Goal: Information Seeking & Learning: Find specific fact

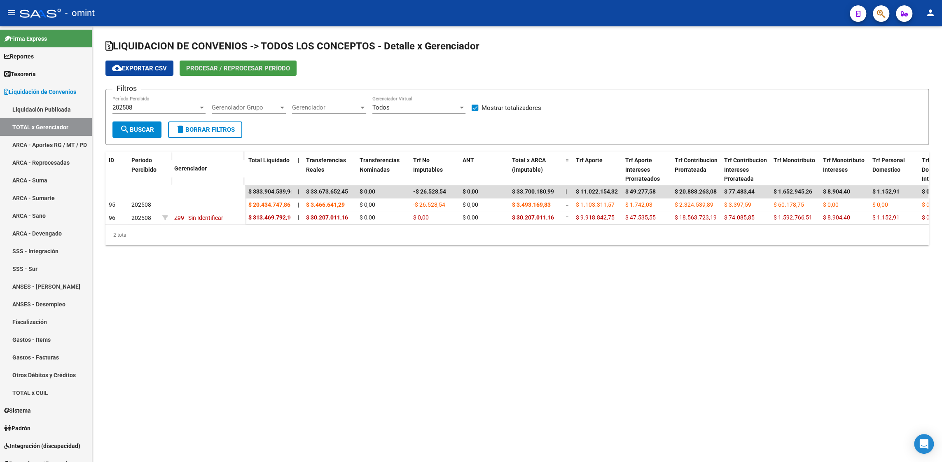
click at [217, 68] on span "Procesar / Reprocesar período" at bounding box center [238, 68] width 104 height 7
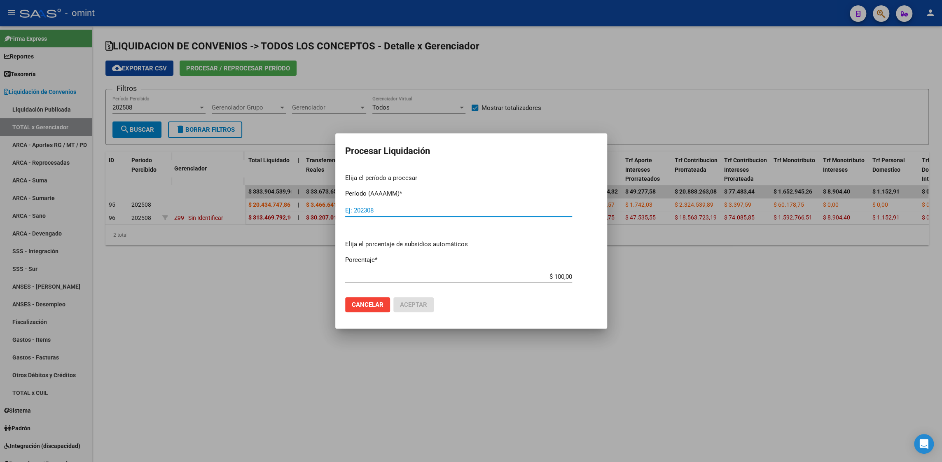
click at [364, 211] on input "Ej: 202308" at bounding box center [458, 210] width 227 height 7
type input "202508"
click at [420, 306] on span "Aceptar" at bounding box center [413, 304] width 27 height 7
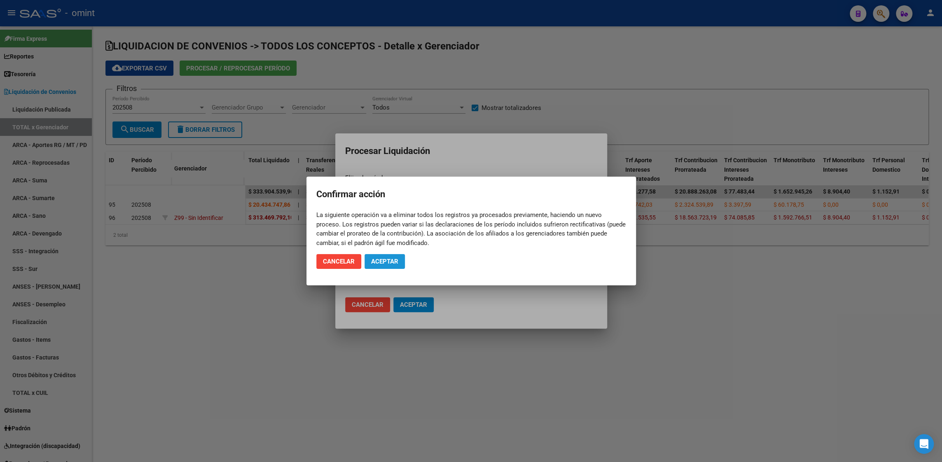
click at [388, 261] on span "Aceptar" at bounding box center [384, 261] width 27 height 7
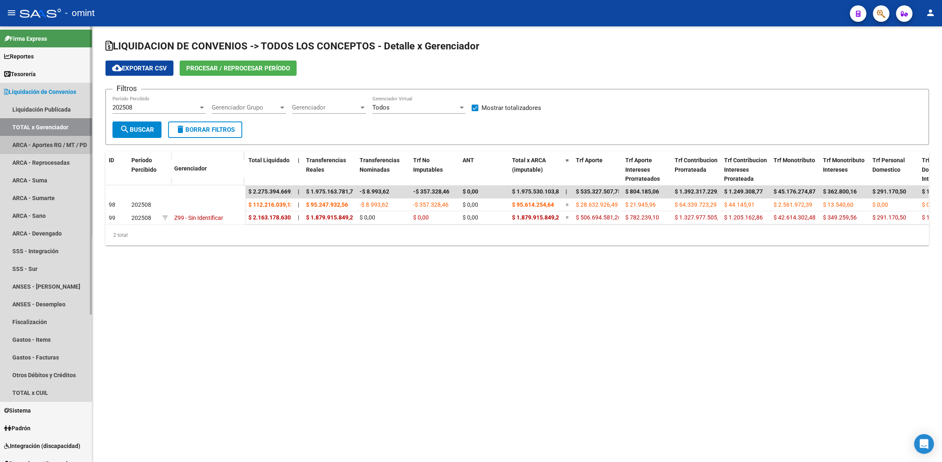
click at [43, 138] on link "ARCA - Aportes RG / MT / PD" at bounding box center [46, 145] width 92 height 18
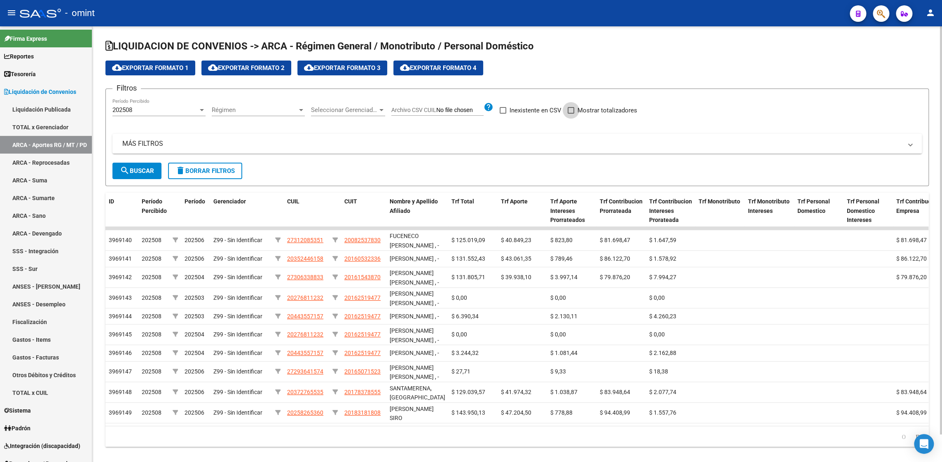
click at [568, 109] on span at bounding box center [571, 110] width 7 height 7
click at [570, 114] on input "Mostrar totalizadores" at bounding box center [570, 114] width 0 height 0
checkbox input "true"
click at [145, 174] on span "search Buscar" at bounding box center [137, 170] width 34 height 7
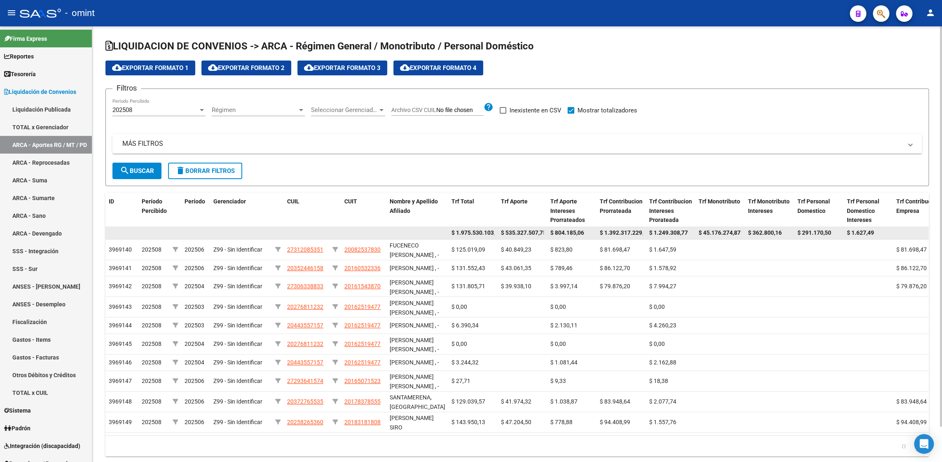
click at [490, 234] on span "$ 1.975.530.103,85" at bounding box center [476, 232] width 50 height 7
click at [477, 233] on span "$ 1.975.530.103,85" at bounding box center [476, 232] width 50 height 7
click at [516, 231] on span "$ 535.327.507,75" at bounding box center [523, 232] width 45 height 7
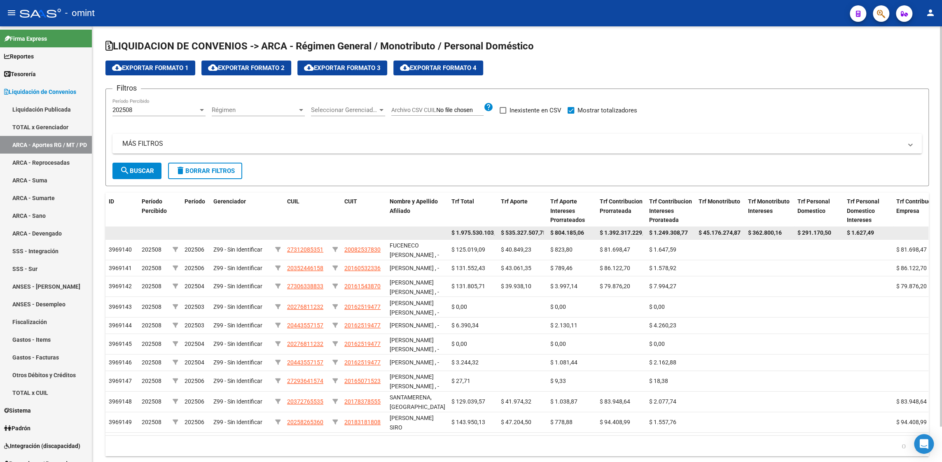
click at [516, 231] on span "$ 535.327.507,75" at bounding box center [523, 232] width 45 height 7
click at [573, 232] on span "$ 804.185,06" at bounding box center [567, 232] width 34 height 7
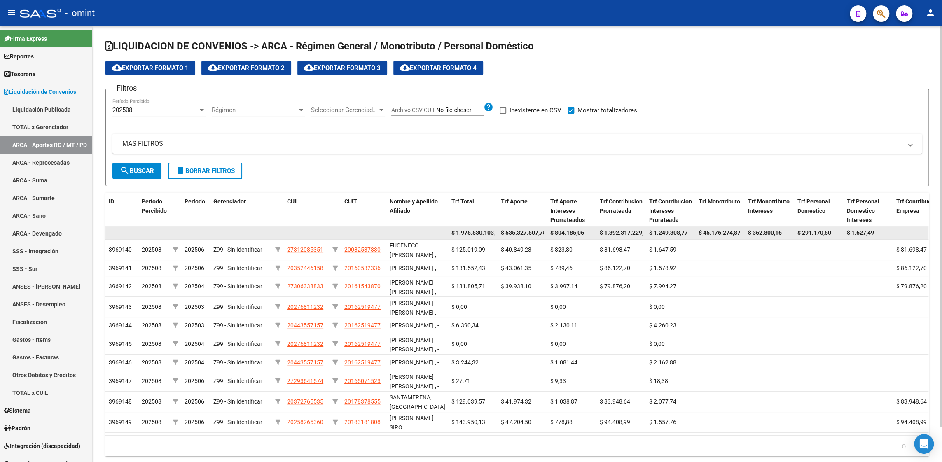
click at [486, 233] on span "$ 1.975.530.103,85" at bounding box center [476, 232] width 50 height 7
drag, startPoint x: 486, startPoint y: 231, endPoint x: 666, endPoint y: 233, distance: 179.6
click at [666, 233] on span "$ 1.249.308,77" at bounding box center [668, 232] width 39 height 7
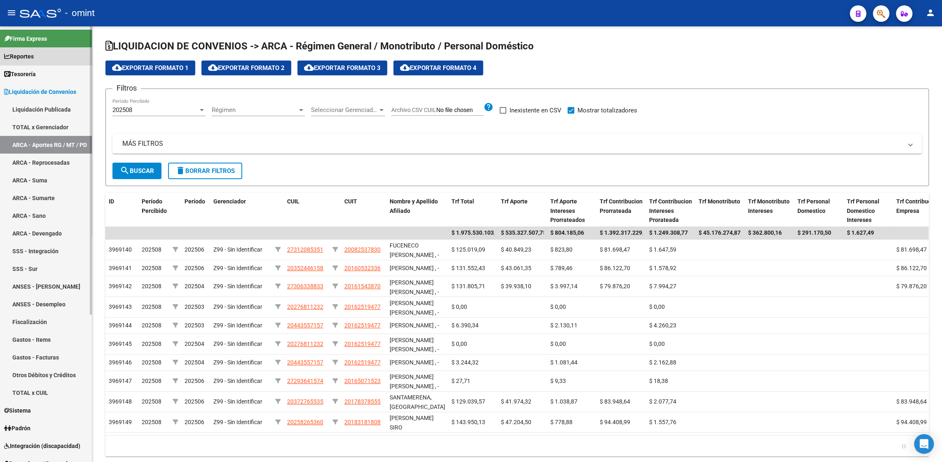
click at [32, 54] on span "Reportes" at bounding box center [19, 56] width 30 height 9
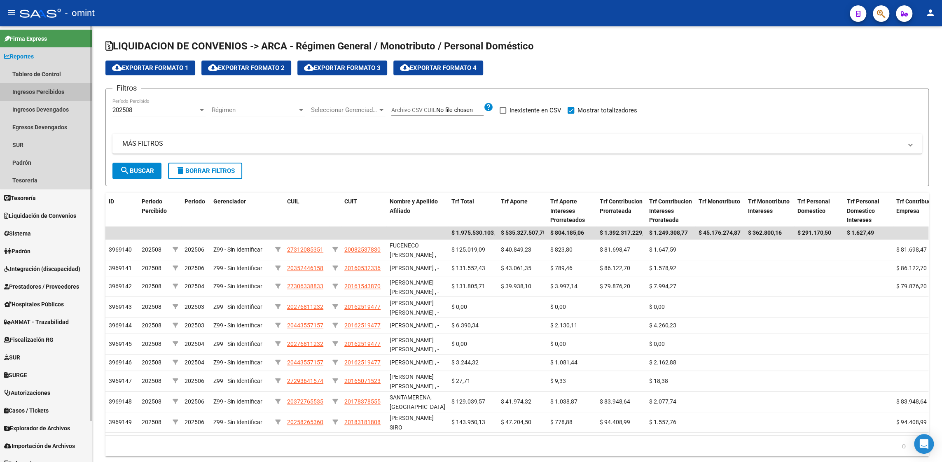
click at [46, 91] on link "Ingresos Percibidos" at bounding box center [46, 92] width 92 height 18
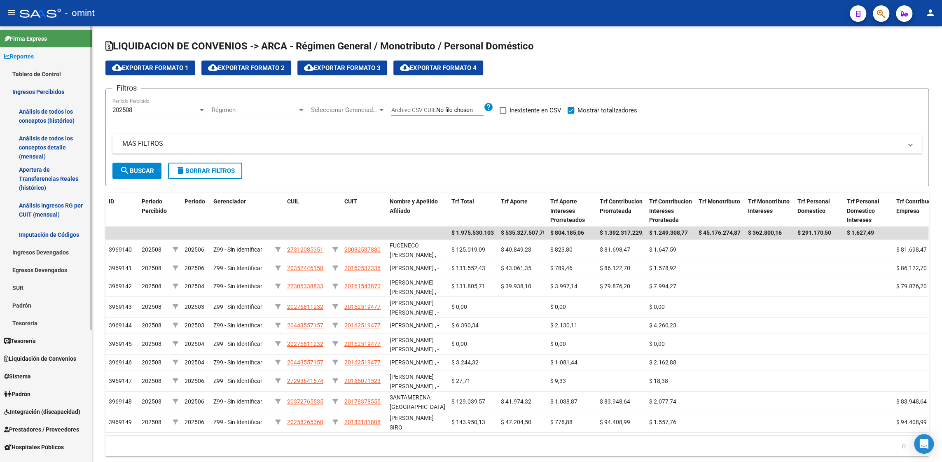
click at [53, 140] on link "Análisis de todos los conceptos detalle (mensual)" at bounding box center [46, 147] width 92 height 31
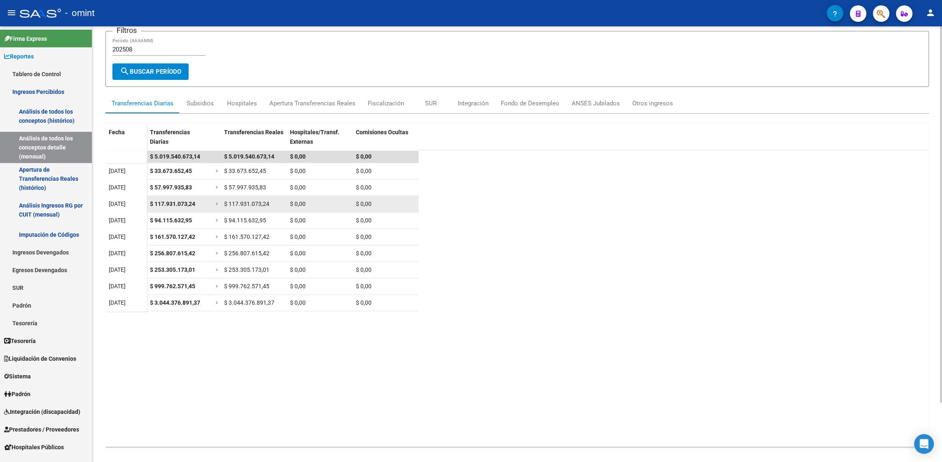
scroll to position [68, 0]
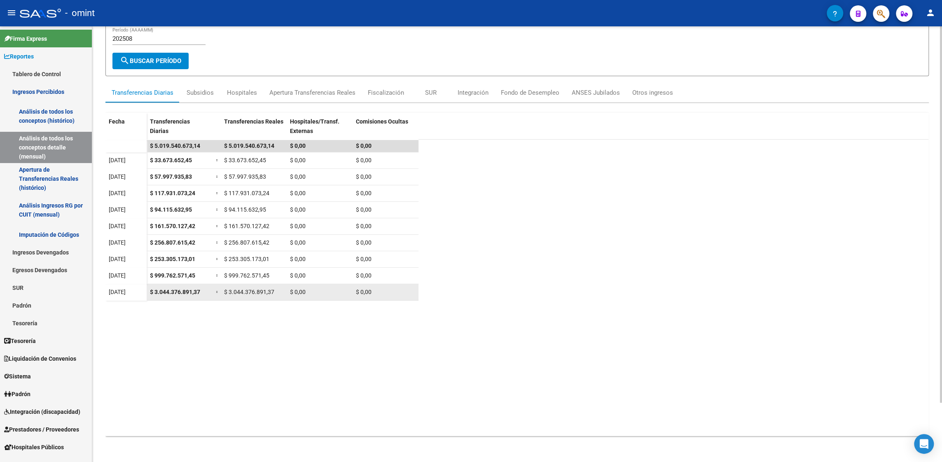
click at [173, 292] on span "$ 3.044.376.891,37" at bounding box center [175, 292] width 50 height 7
click at [172, 292] on span "$ 3.044.376.891,37" at bounding box center [175, 292] width 50 height 7
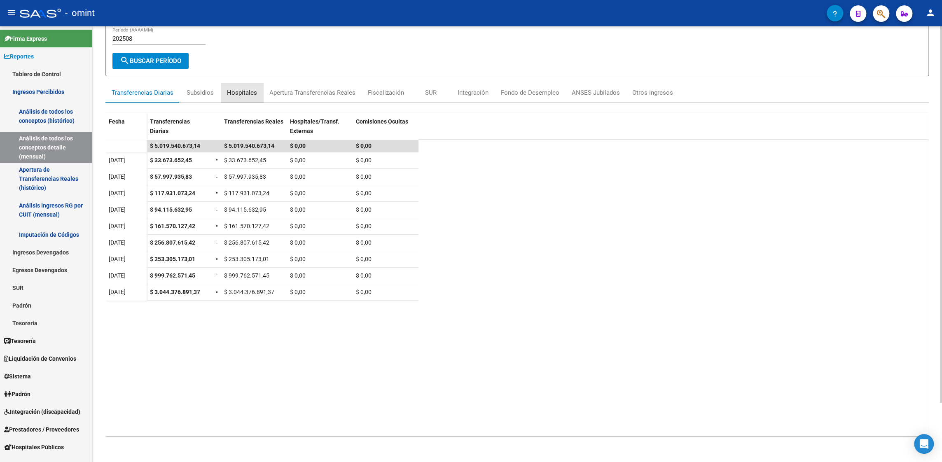
click at [246, 93] on div "Hospitales" at bounding box center [242, 92] width 30 height 9
